Goal: Information Seeking & Learning: Learn about a topic

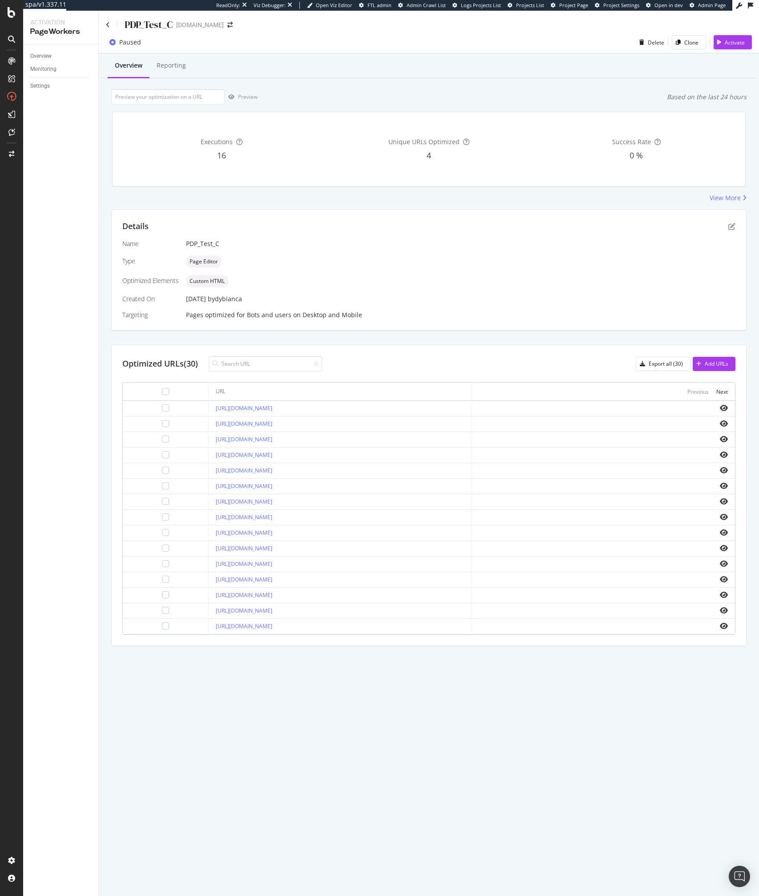
click at [355, 716] on div "PDP_Test_C davidyurman.com Paused Delete Clone Activate Overview Reporting Prev…" at bounding box center [429, 454] width 660 height 886
click at [390, 696] on div "PDP_Test_C davidyurman.com Paused Delete Clone Activate Overview Reporting Prev…" at bounding box center [429, 454] width 660 height 886
click at [335, 682] on div "PDP_Test_C davidyurman.com Paused Delete Clone Activate Overview Reporting Prev…" at bounding box center [429, 454] width 660 height 886
click at [320, 705] on div "PDP_Test_C davidyurman.com Paused Delete Clone Activate Overview Reporting Prev…" at bounding box center [429, 454] width 660 height 886
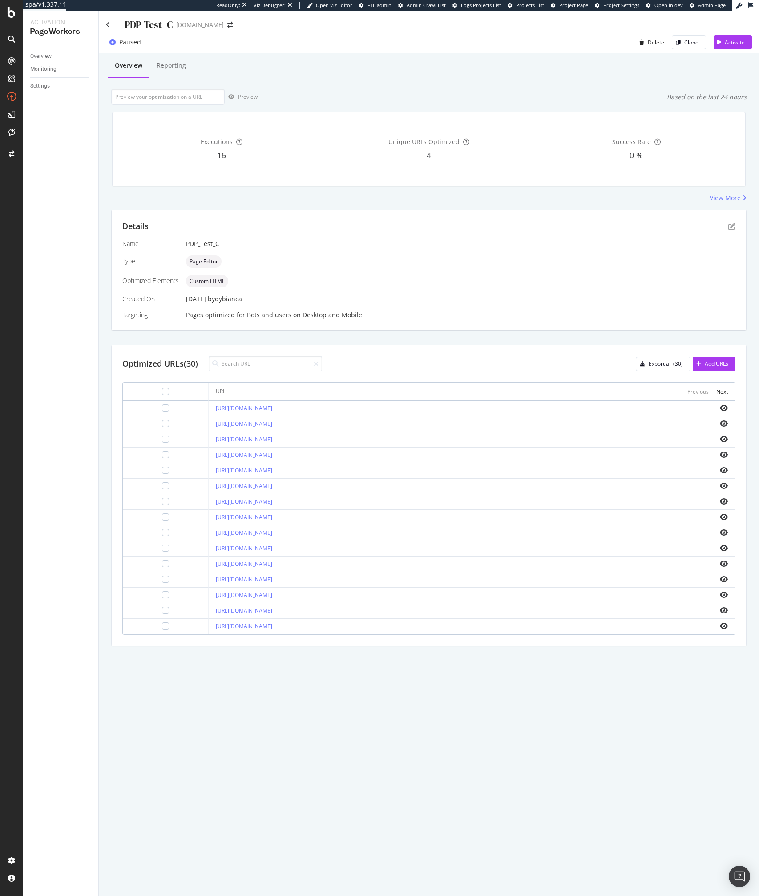
click at [430, 349] on div "Optimized URLs (30) Export all (30) Add URLs URL Previous Next https://www.davi…" at bounding box center [429, 495] width 635 height 300
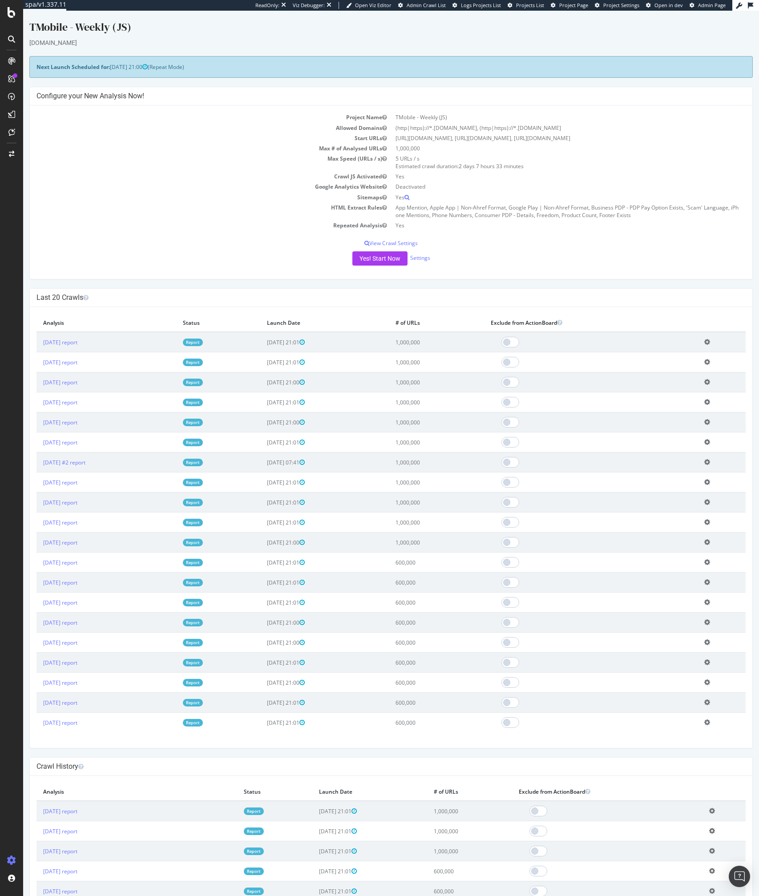
click at [278, 289] on div "Last 20 Crawls" at bounding box center [391, 298] width 723 height 18
click at [56, 134] on div "SpeedWorkers" at bounding box center [53, 135] width 40 height 9
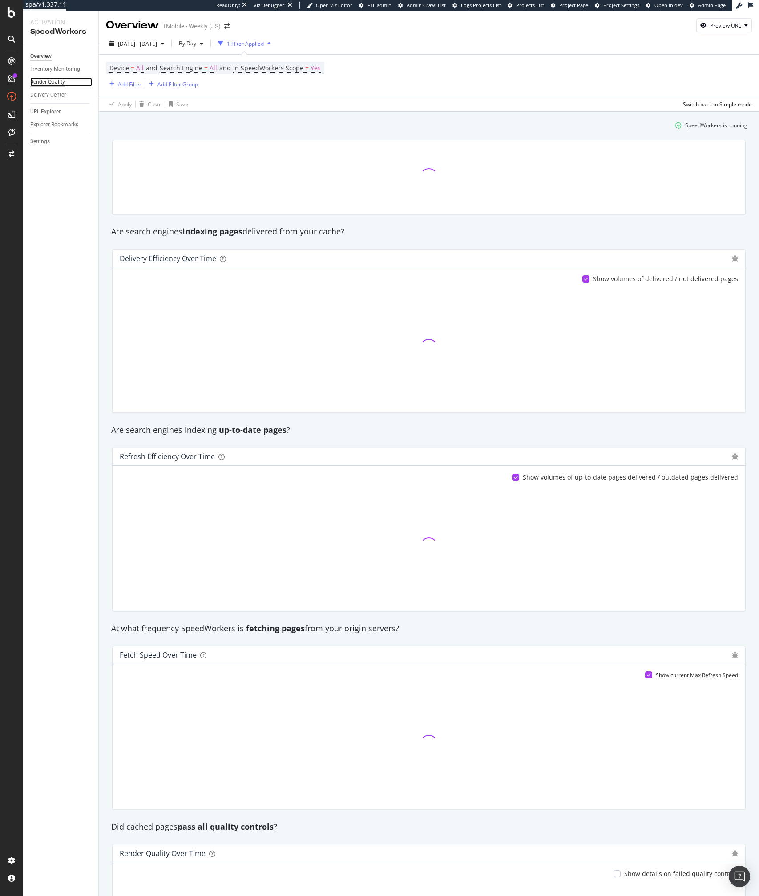
click at [52, 84] on div "Render Quality" at bounding box center [47, 81] width 35 height 9
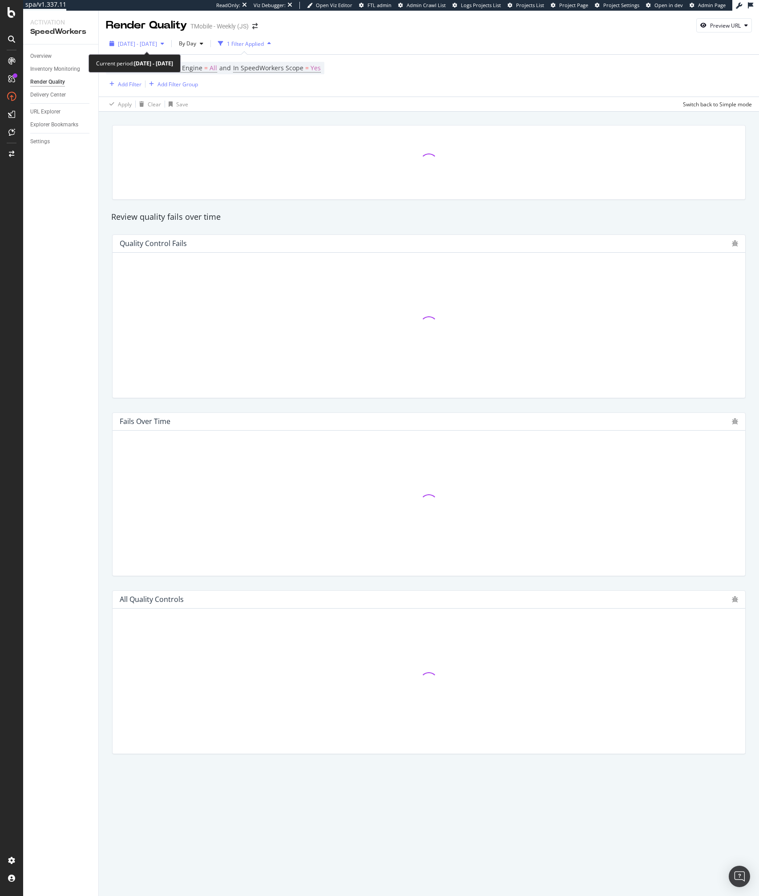
click at [134, 49] on div "[DATE] - [DATE]" at bounding box center [137, 43] width 62 height 13
click at [148, 74] on div "Last 7 Days" at bounding box center [143, 73] width 28 height 8
type input "[DATE]"
click at [190, 171] on div "Apply" at bounding box center [191, 177] width 14 height 13
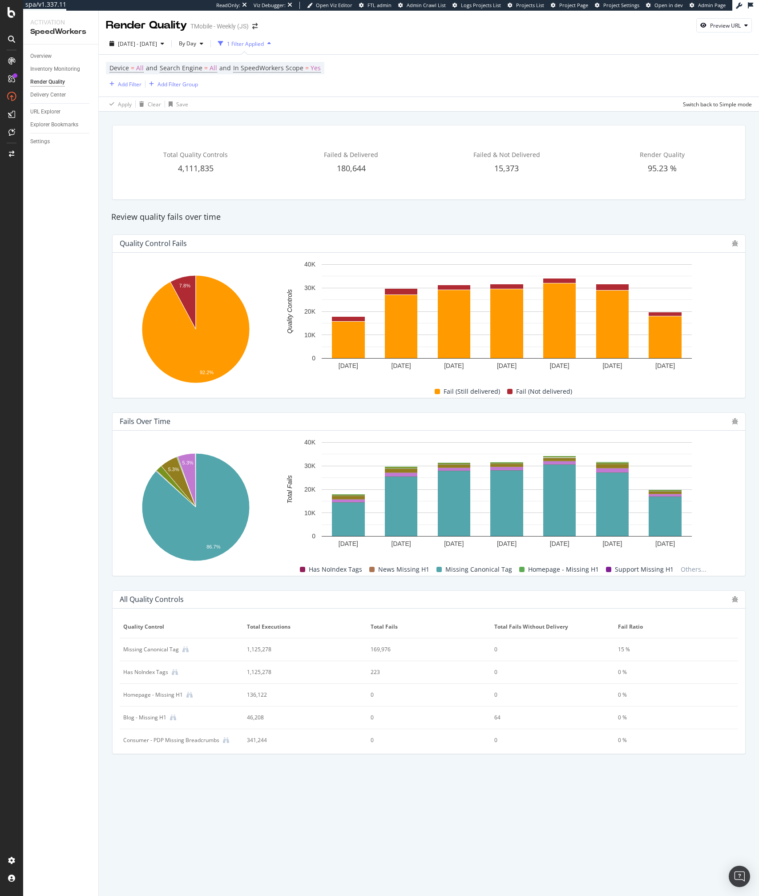
click at [267, 652] on div "1,125,278" at bounding box center [299, 650] width 105 height 8
click at [656, 515] on rect "A chart." at bounding box center [665, 516] width 31 height 37
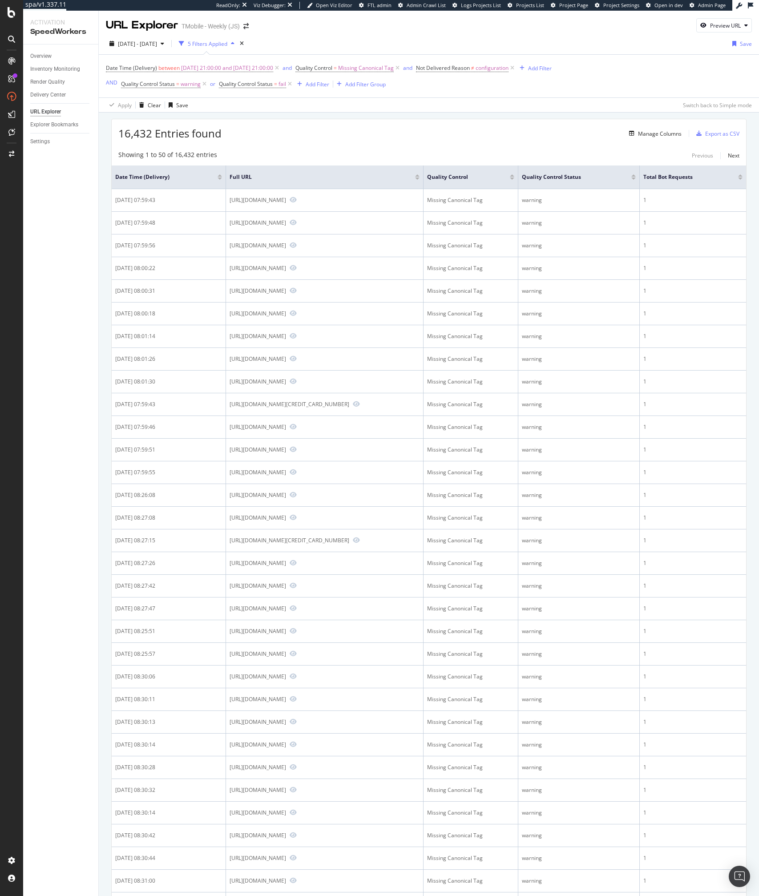
click at [280, 157] on div "Showing 1 to 50 of 16,432 entries Previous Next" at bounding box center [429, 155] width 635 height 11
click at [47, 81] on div "Render Quality" at bounding box center [47, 81] width 35 height 9
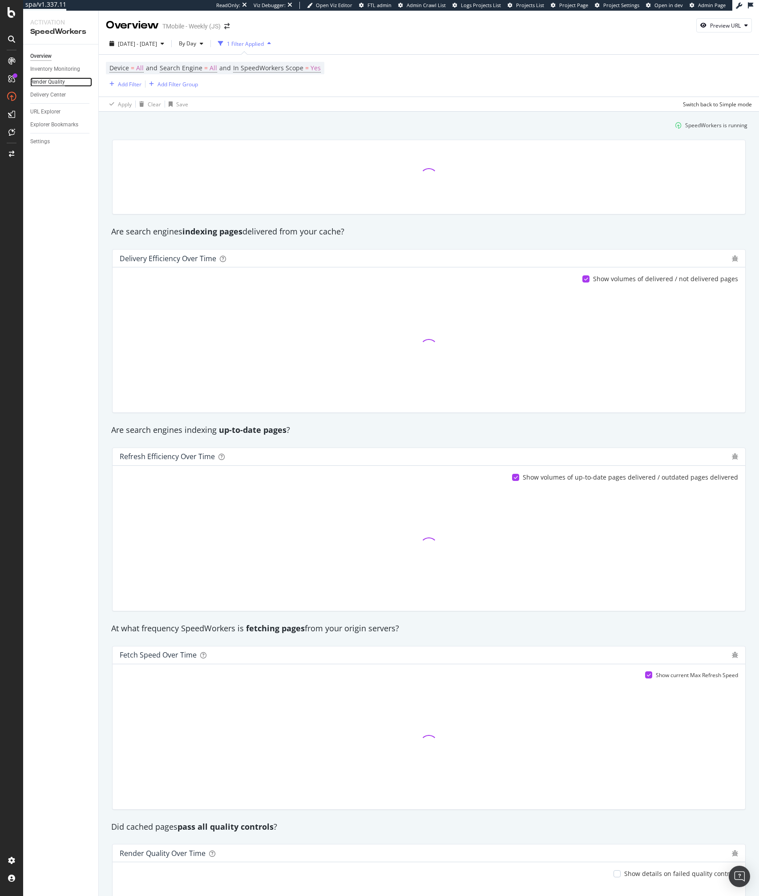
click at [47, 81] on div "Render Quality" at bounding box center [47, 81] width 35 height 9
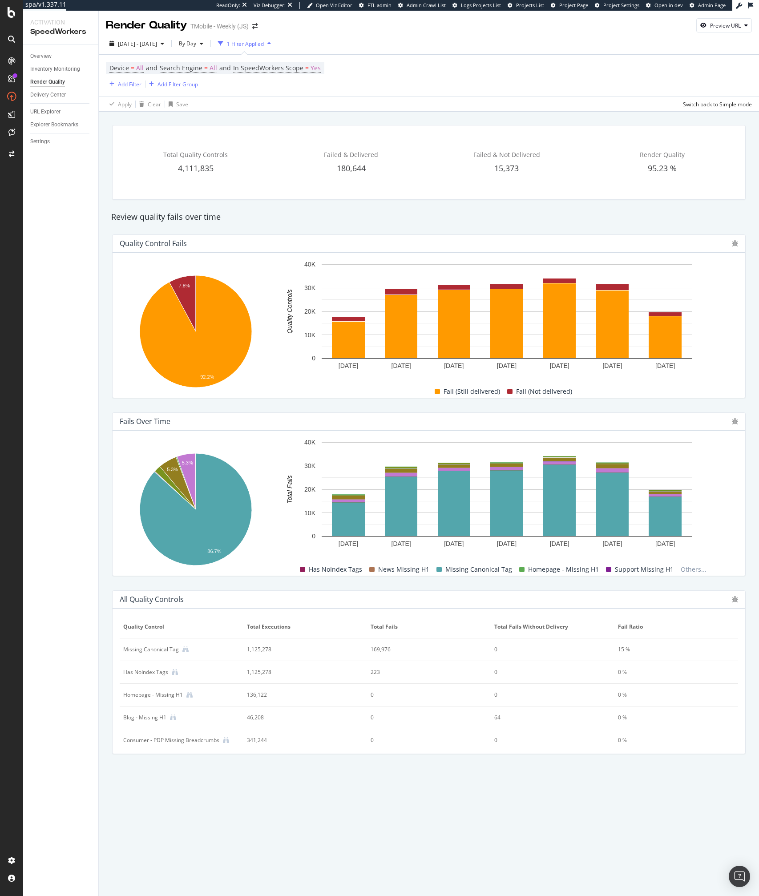
click at [662, 406] on div "Fails Over Time Hold CMD (⌘) while clicking to filter the report. 5.3% 5.3% 86.…" at bounding box center [429, 494] width 644 height 178
click at [403, 651] on div "169,976" at bounding box center [423, 650] width 105 height 8
click at [214, 692] on icon at bounding box center [215, 690] width 6 height 6
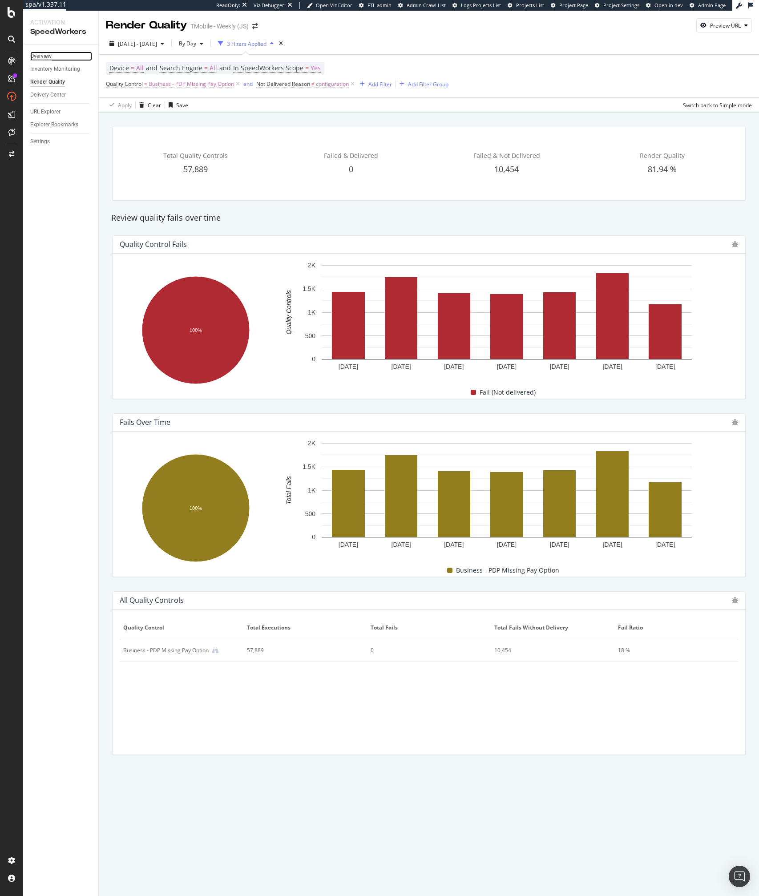
click at [44, 54] on div "Overview" at bounding box center [40, 56] width 21 height 9
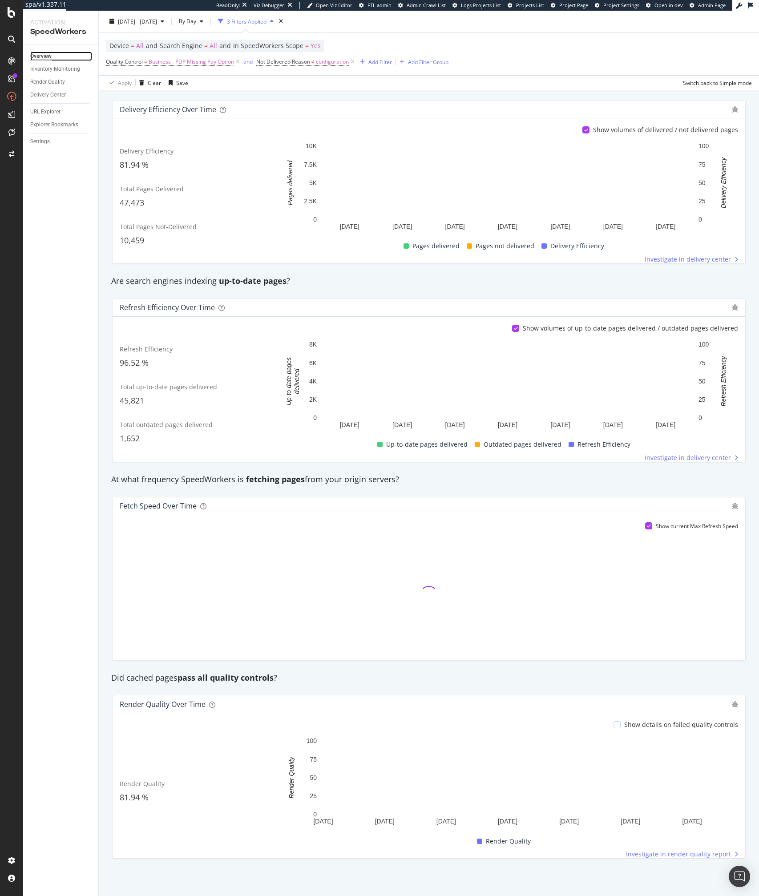
scroll to position [151, 0]
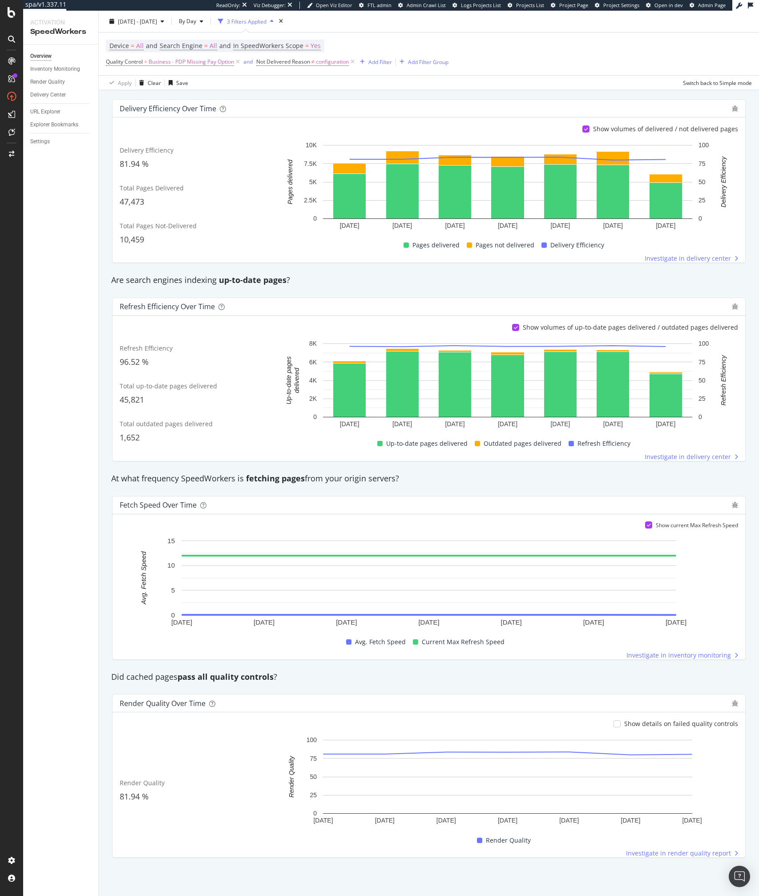
click at [661, 726] on div "Show details on failed quality controls" at bounding box center [681, 724] width 114 height 9
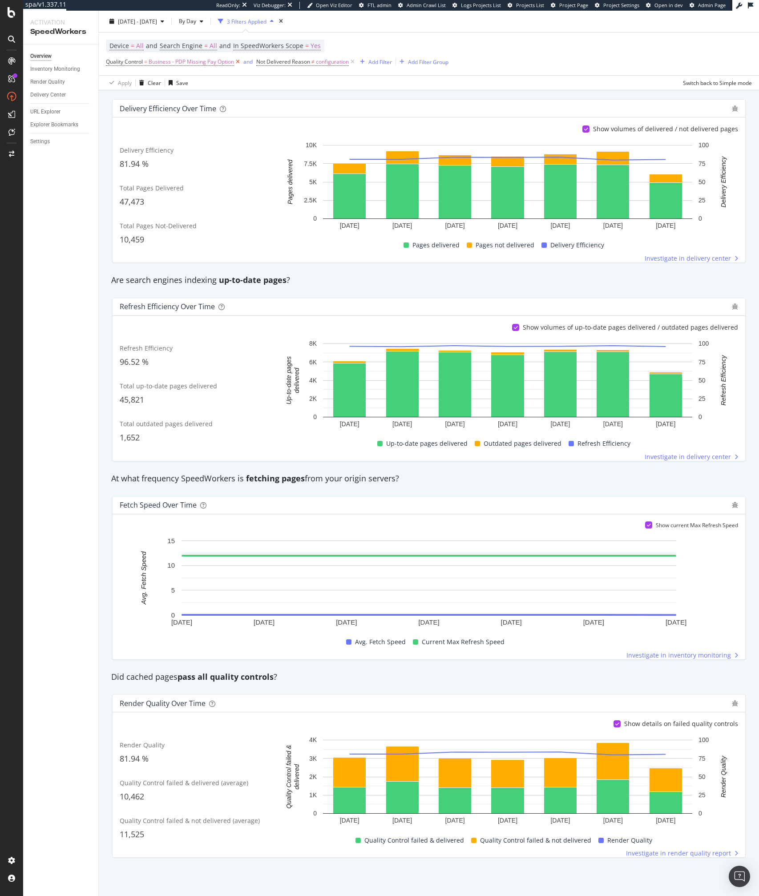
click at [239, 63] on icon at bounding box center [238, 61] width 8 height 9
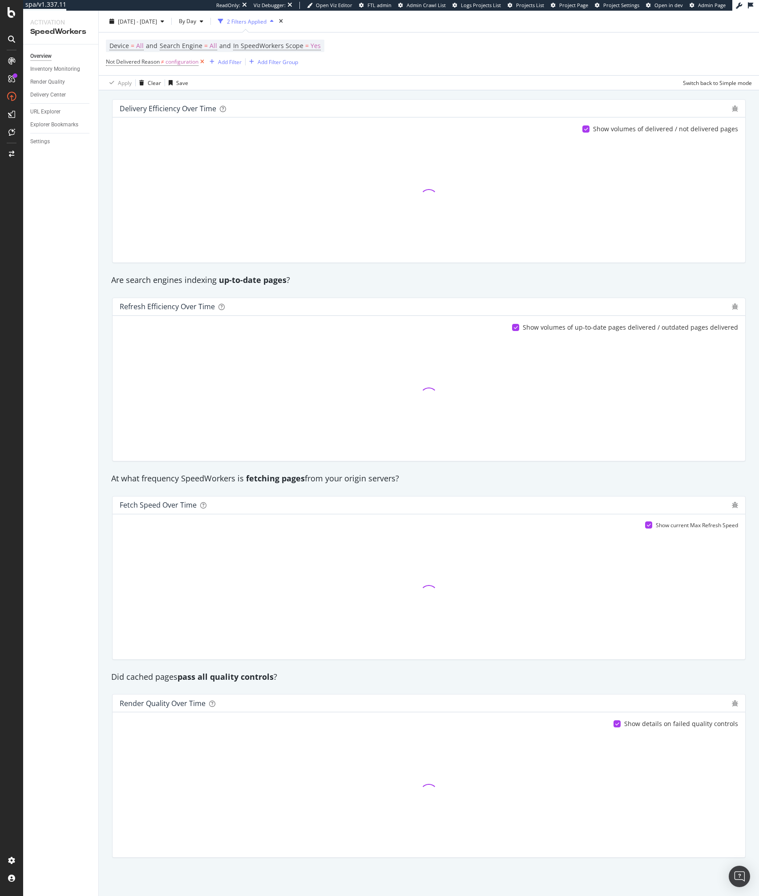
click at [199, 61] on icon at bounding box center [203, 61] width 8 height 9
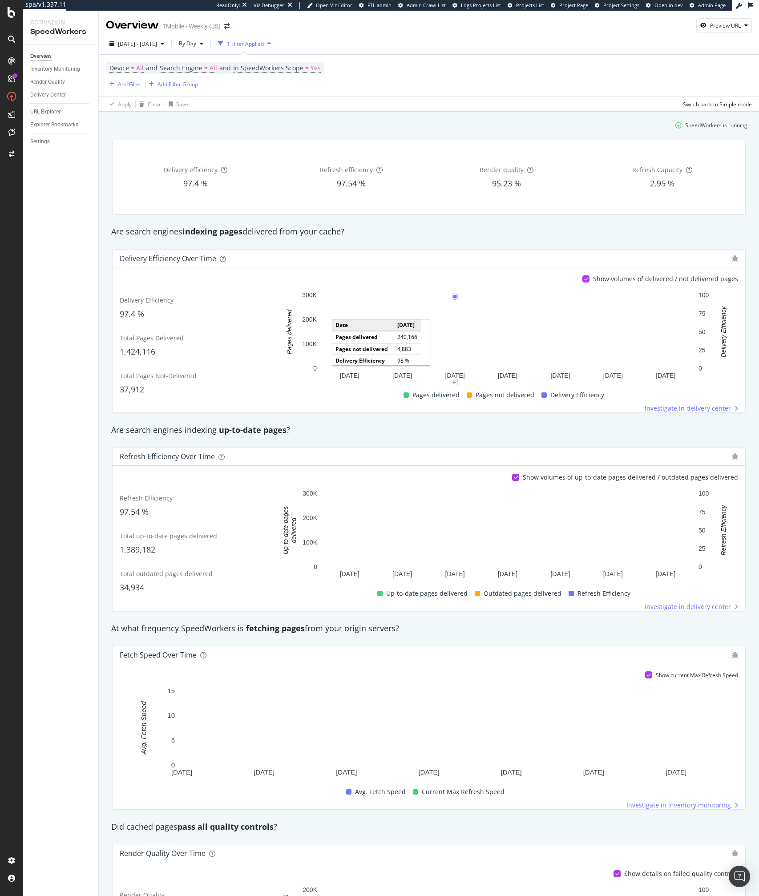
scroll to position [150, 0]
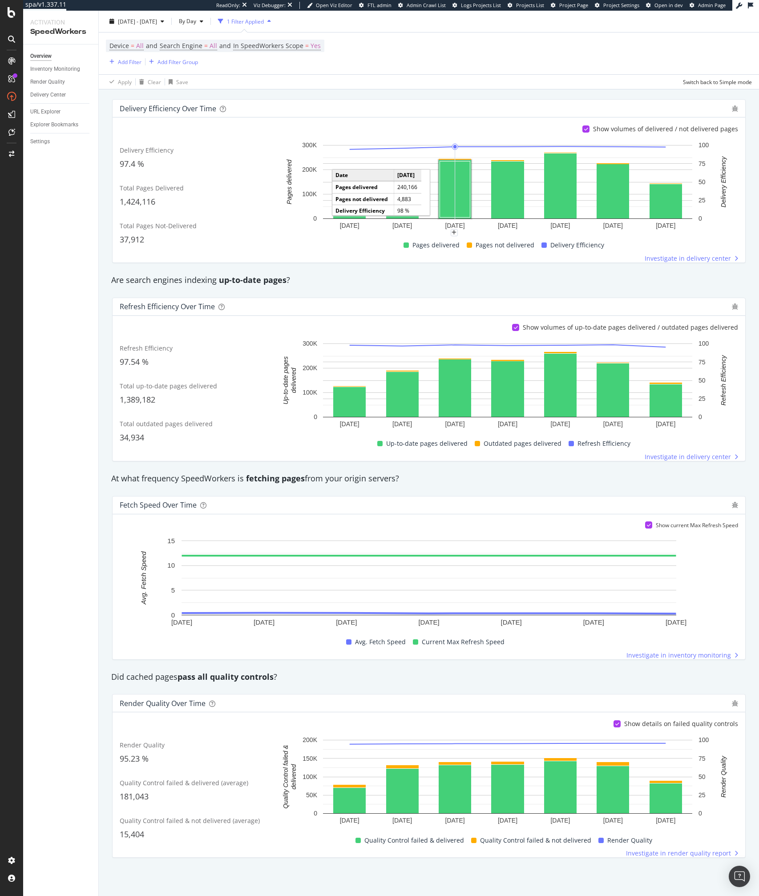
click at [207, 770] on div "Render Quality 95.23 %" at bounding box center [197, 753] width 154 height 34
click at [207, 770] on div "Render Quality 95.23 % Quality Control failed & delivered (average) 181,043 Qua…" at bounding box center [429, 797] width 619 height 122
click at [673, 854] on span "Investigate in render quality report" at bounding box center [678, 853] width 105 height 9
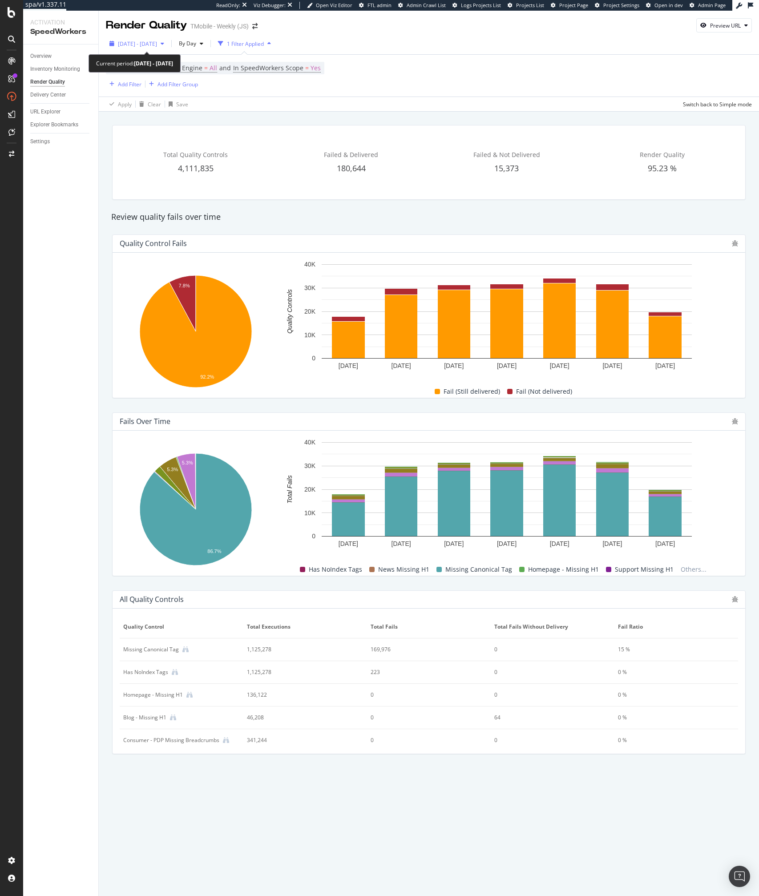
click at [149, 43] on span "[DATE] - [DATE]" at bounding box center [137, 44] width 39 height 8
click at [206, 39] on div "By Day" at bounding box center [191, 43] width 32 height 13
click at [207, 94] on span "By Week" at bounding box center [207, 94] width 24 height 8
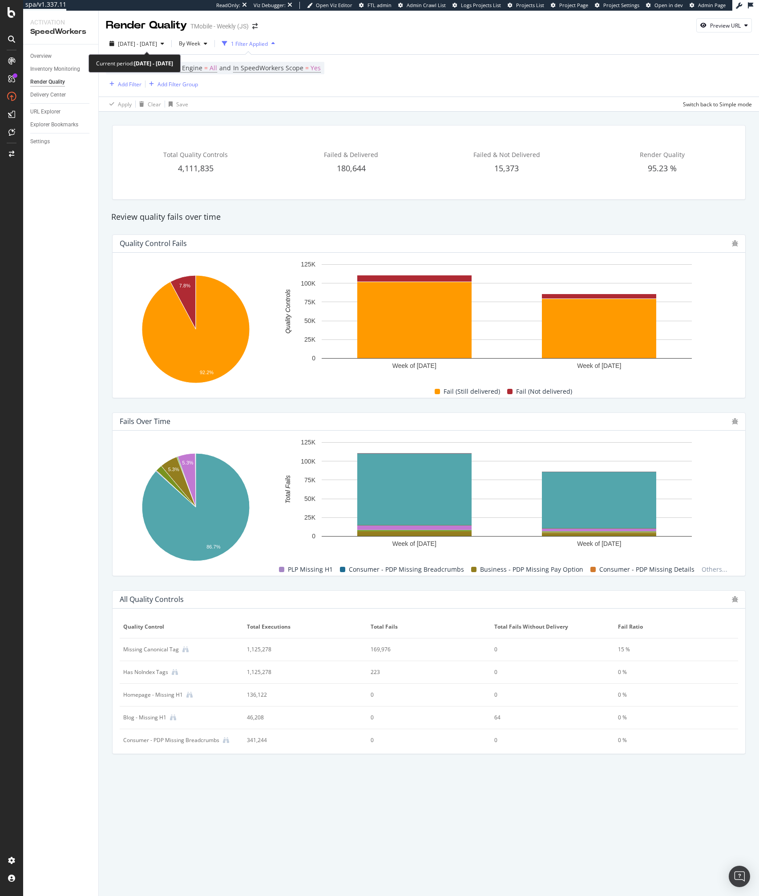
click at [137, 35] on div "[DATE] - [DATE] By Week 1 Filter Applied Device = All and Search Engine = All a…" at bounding box center [429, 72] width 660 height 79
click at [124, 42] on span "[DATE] - [DATE]" at bounding box center [137, 44] width 39 height 8
click at [150, 93] on div "Last 3 Months" at bounding box center [146, 96] width 35 height 8
type input "[DATE]"
click at [195, 182] on div "Apply" at bounding box center [191, 177] width 14 height 13
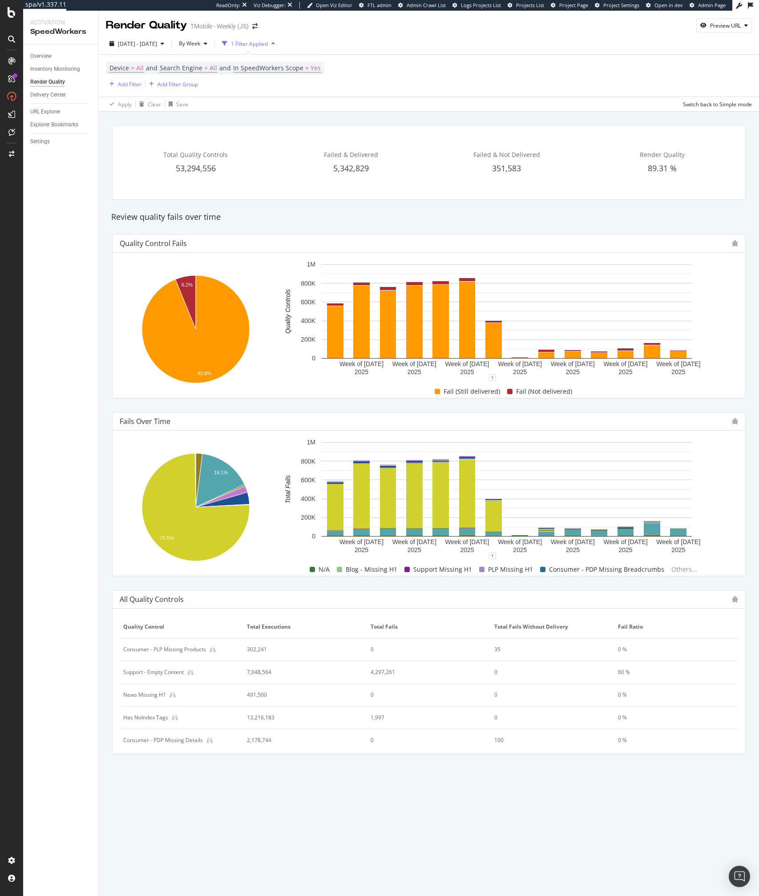
click at [337, 833] on div "Render Quality TMobile - Weekly (JS) Preview URL [DATE] - [DATE] By Week 1 Filt…" at bounding box center [429, 454] width 660 height 886
click at [82, 310] on div "Overview Inventory Monitoring Render Quality Delivery Center URL Explorer Explo…" at bounding box center [60, 471] width 75 height 852
click at [85, 344] on div "Overview Inventory Monitoring Render Quality Delivery Center URL Explorer Explo…" at bounding box center [60, 471] width 75 height 852
